Goal: Task Accomplishment & Management: Use online tool/utility

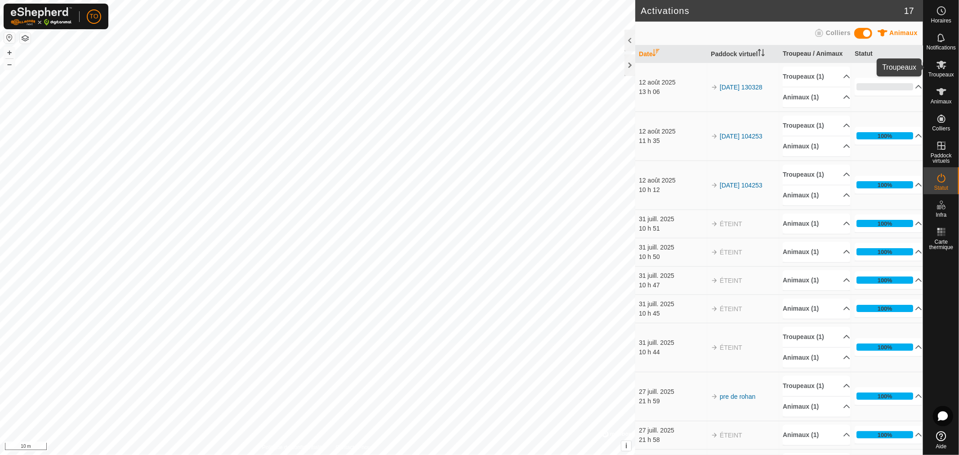
click at [945, 61] on icon at bounding box center [941, 64] width 11 height 11
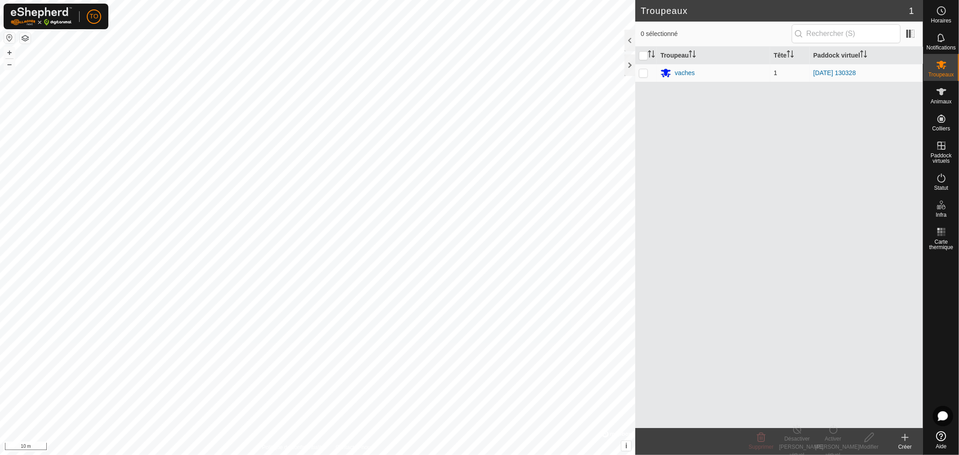
click at [640, 74] on p-checkbox at bounding box center [643, 72] width 9 height 7
checkbox input "true"
click at [834, 438] on div "Activer le paddock virtuel" at bounding box center [833, 447] width 36 height 24
click at [800, 438] on div "Désactiver le paddock virtuel" at bounding box center [797, 447] width 36 height 24
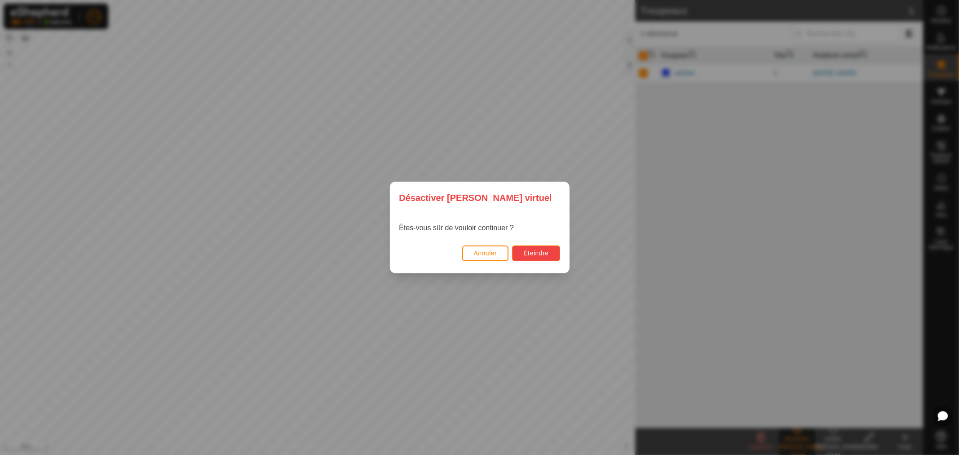
click at [531, 257] on button "Éteindre" at bounding box center [536, 254] width 48 height 16
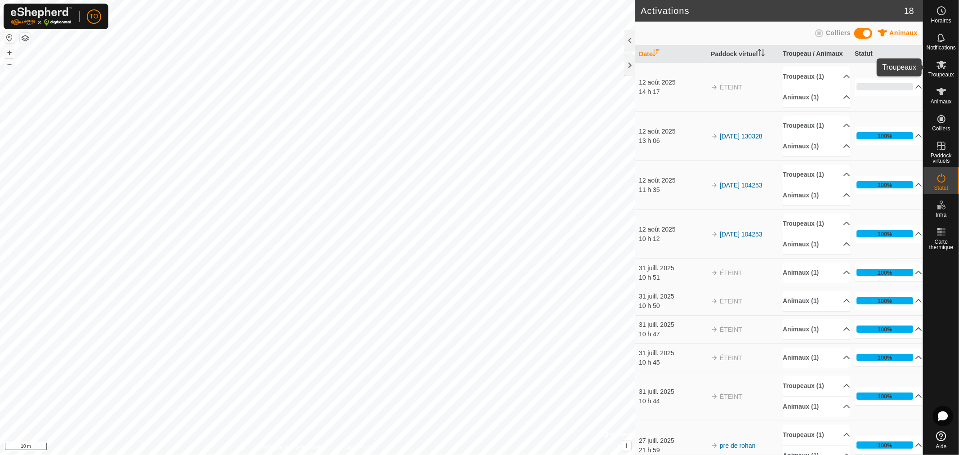
click at [942, 66] on icon at bounding box center [942, 65] width 10 height 9
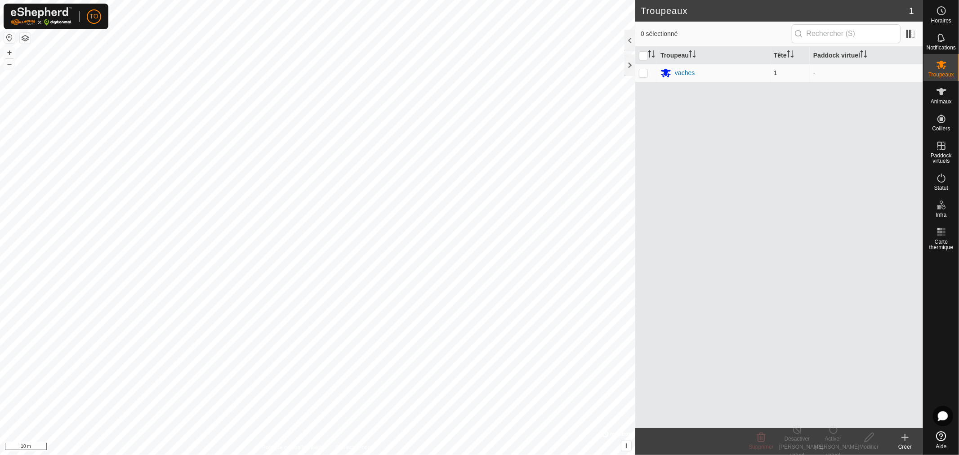
click at [644, 73] on p-checkbox at bounding box center [643, 72] width 9 height 7
checkbox input "true"
click at [831, 445] on div "Activer le paddock virtuel" at bounding box center [833, 447] width 36 height 24
click at [835, 420] on link "Maintenant" at bounding box center [860, 418] width 89 height 18
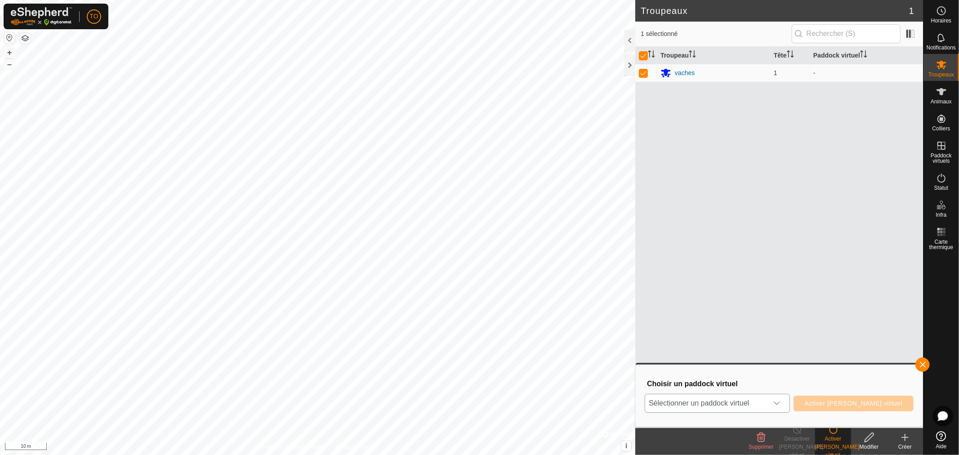
click at [745, 403] on span "Sélectionner un paddock virtuel" at bounding box center [706, 403] width 122 height 18
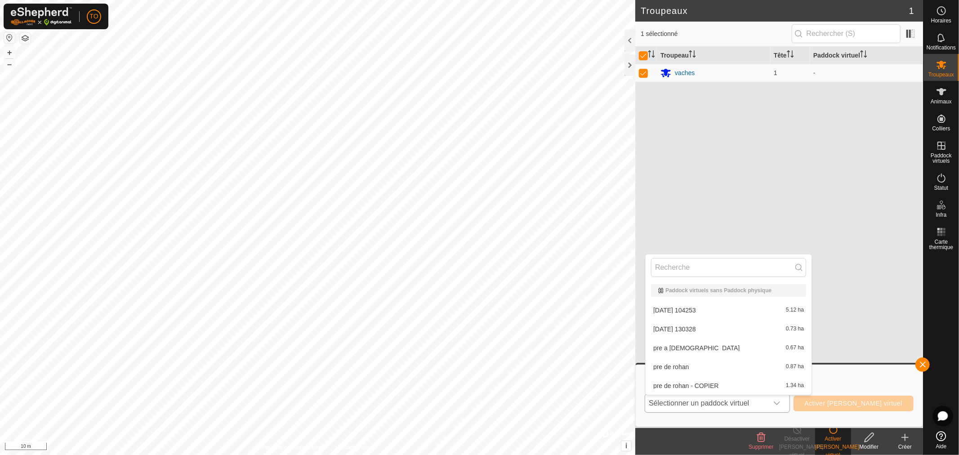
click at [708, 328] on li "2025-08-12 130328 0.73 ha" at bounding box center [729, 329] width 166 height 18
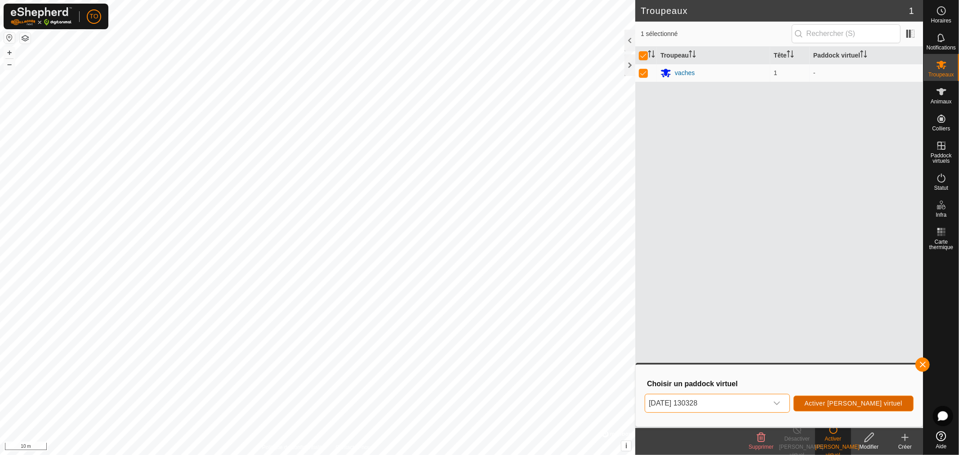
click at [864, 406] on span "Activer le paddock virtuel" at bounding box center [854, 403] width 98 height 7
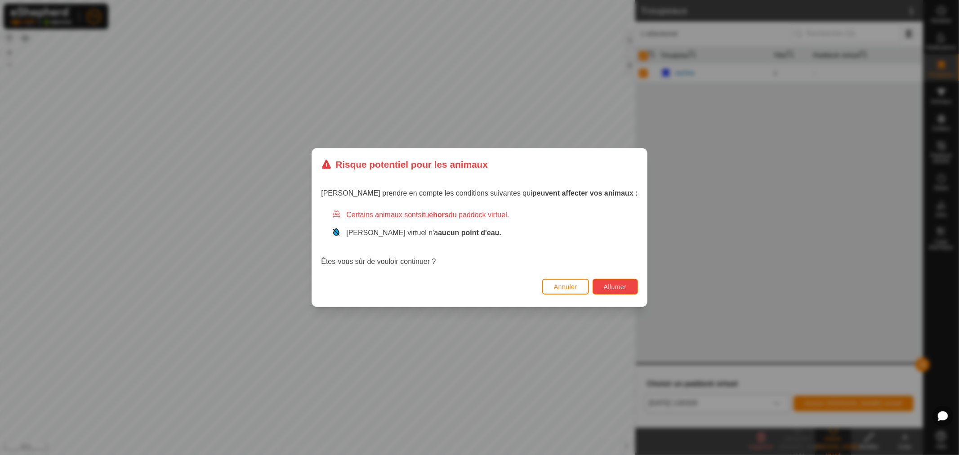
click at [604, 288] on span "Allumer" at bounding box center [615, 286] width 23 height 7
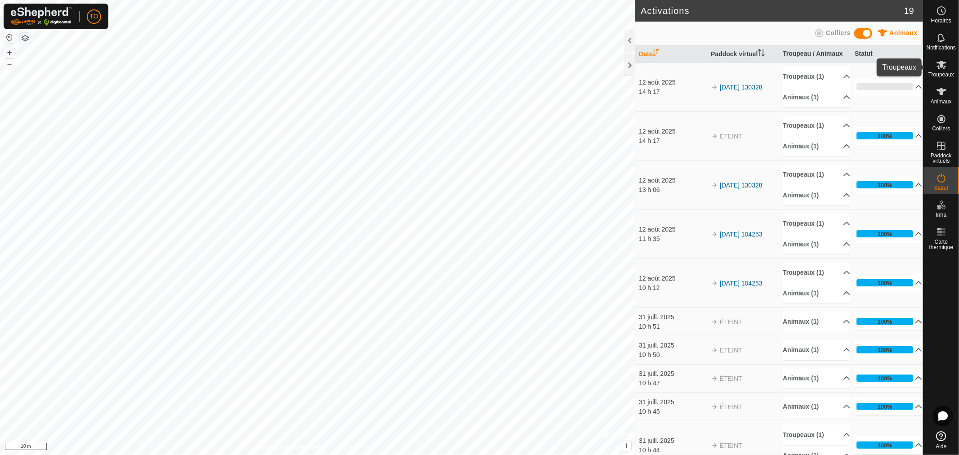
click at [950, 59] on div "Troupeaux" at bounding box center [942, 67] width 36 height 27
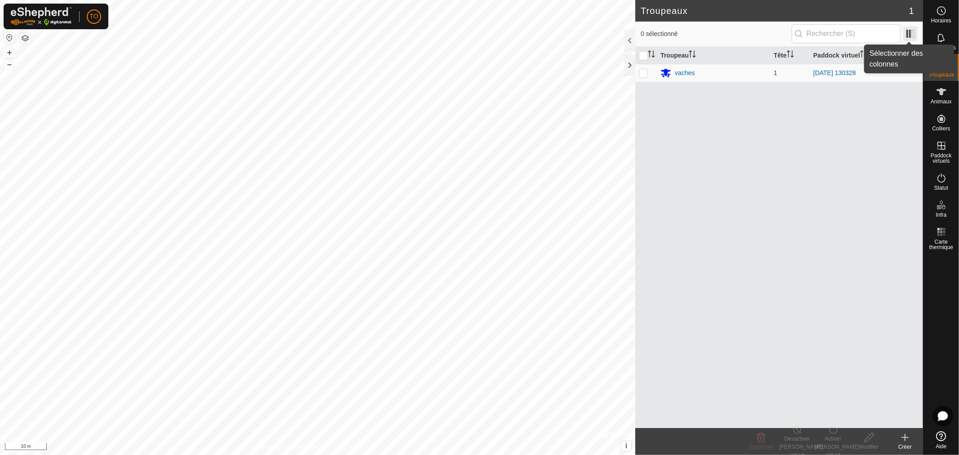
click at [910, 34] on span at bounding box center [910, 34] width 14 height 14
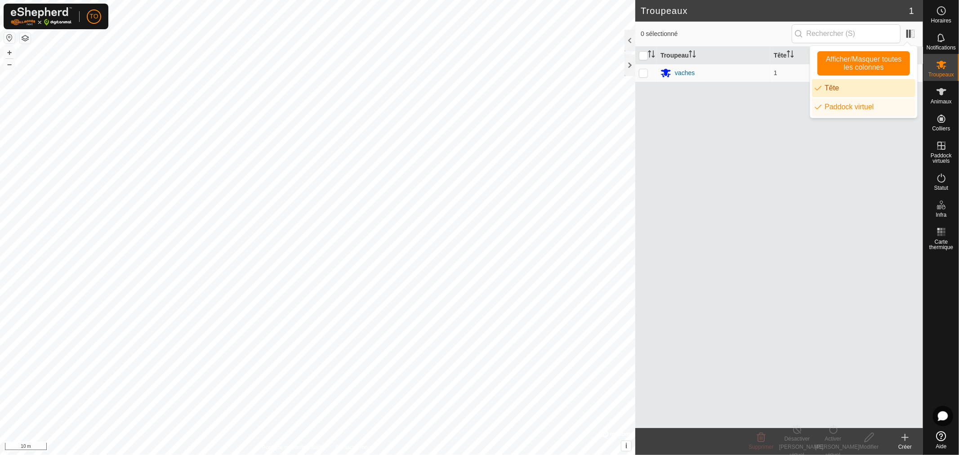
click at [844, 91] on li "Tête" at bounding box center [863, 88] width 103 height 18
click at [853, 106] on li "Paddock virtuel" at bounding box center [863, 107] width 103 height 18
click at [892, 66] on span "Afficher/Masquer toutes les colonnes" at bounding box center [864, 63] width 85 height 16
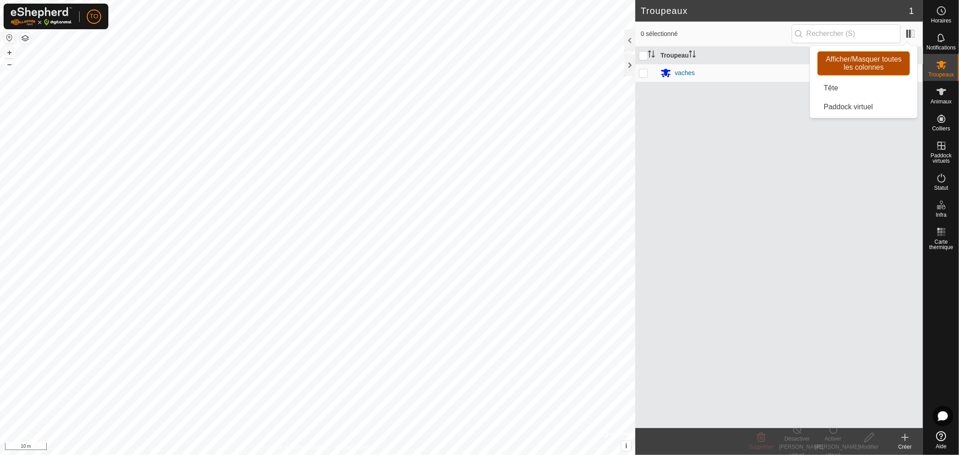
click at [892, 66] on span "Afficher/Masquer toutes les colonnes" at bounding box center [864, 63] width 85 height 16
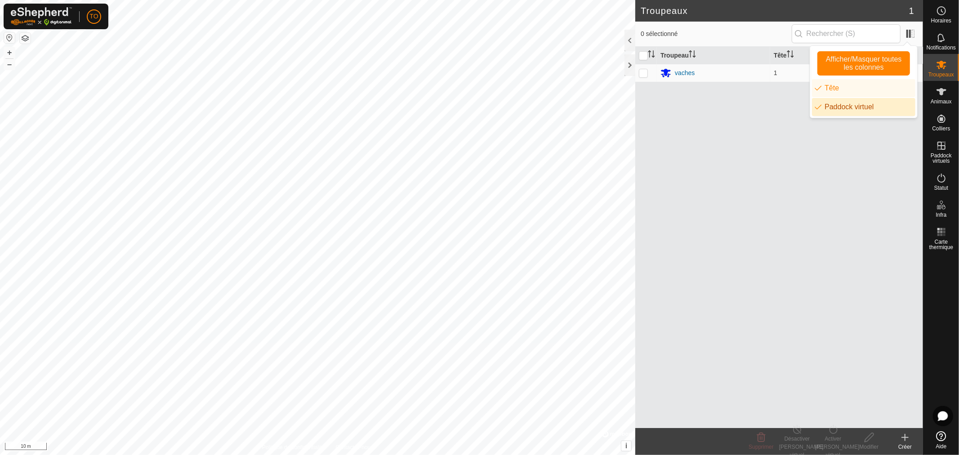
click at [876, 173] on div "Troupeau Tête Paddock virtuel vaches 1 2025-08-12 130328" at bounding box center [779, 237] width 288 height 381
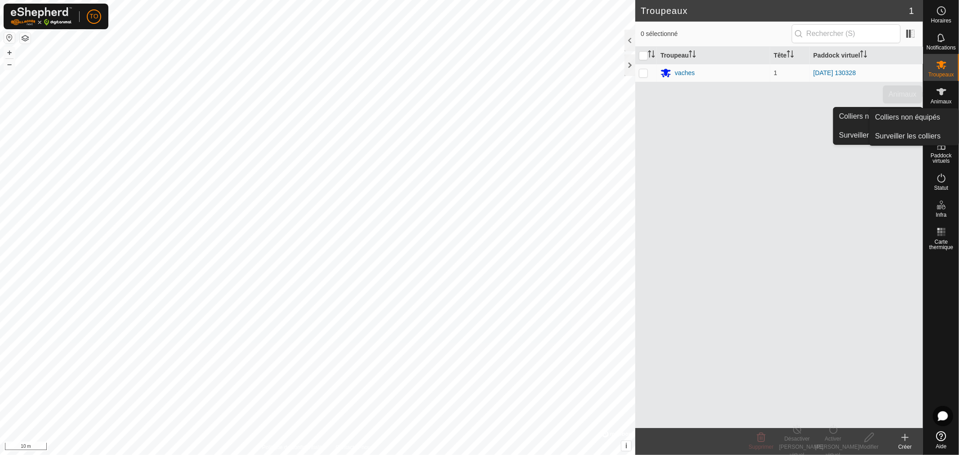
click at [946, 101] on span "Animaux" at bounding box center [941, 101] width 21 height 5
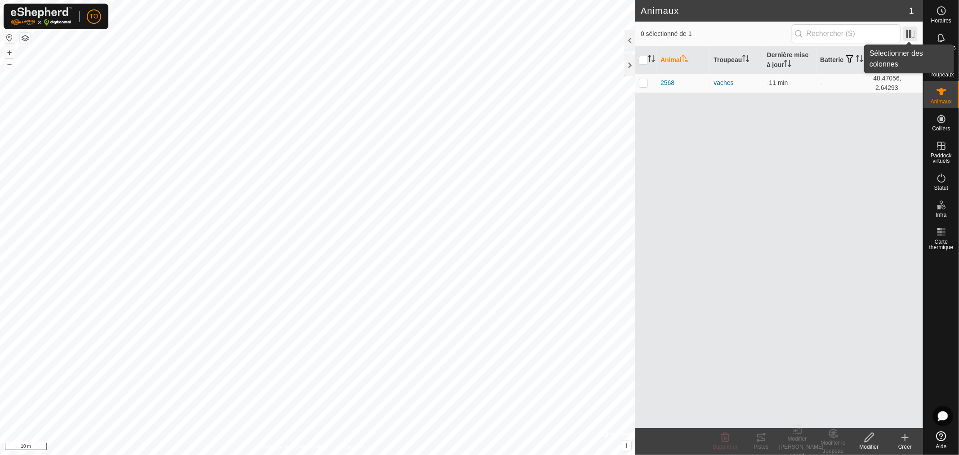
click at [910, 33] on span at bounding box center [910, 34] width 14 height 14
